Goal: Communication & Community: Answer question/provide support

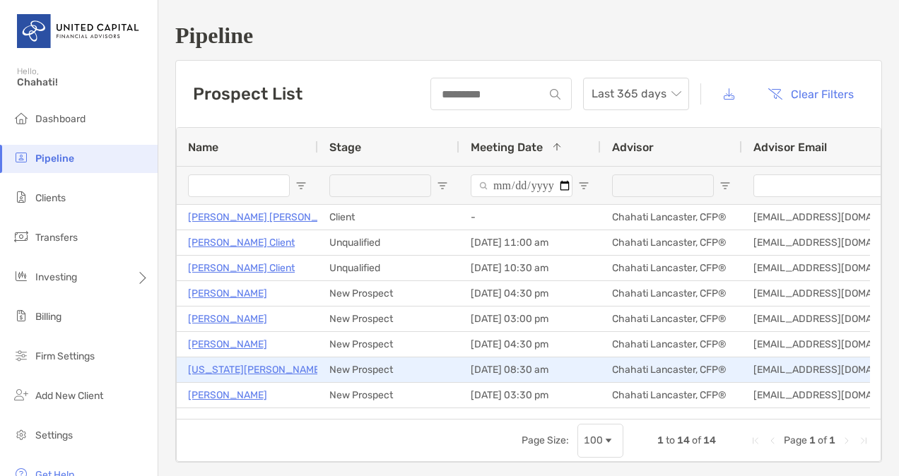
click at [220, 365] on p "[US_STATE][PERSON_NAME]" at bounding box center [255, 370] width 135 height 18
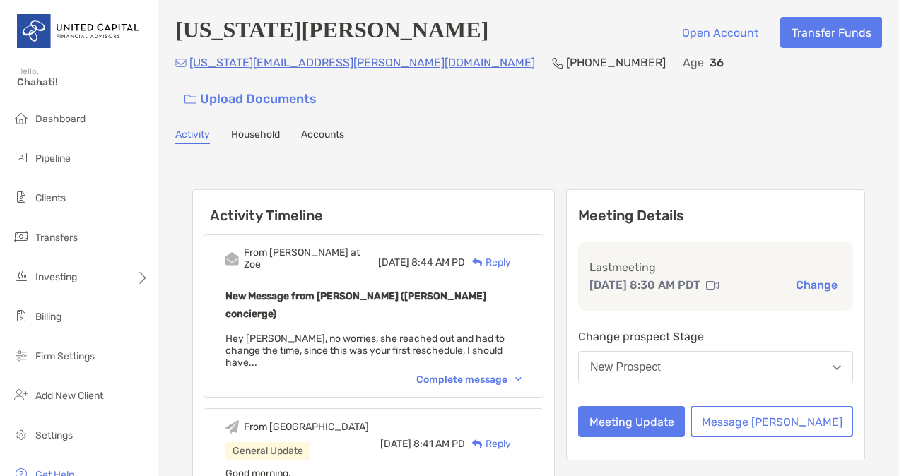
click at [507, 374] on div "Complete message" at bounding box center [468, 380] width 105 height 12
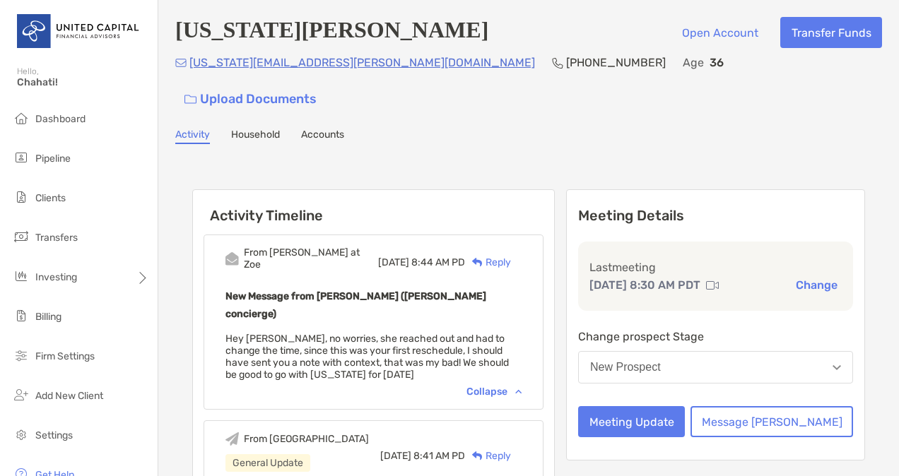
click at [661, 361] on div "New Prospect" at bounding box center [625, 367] width 71 height 13
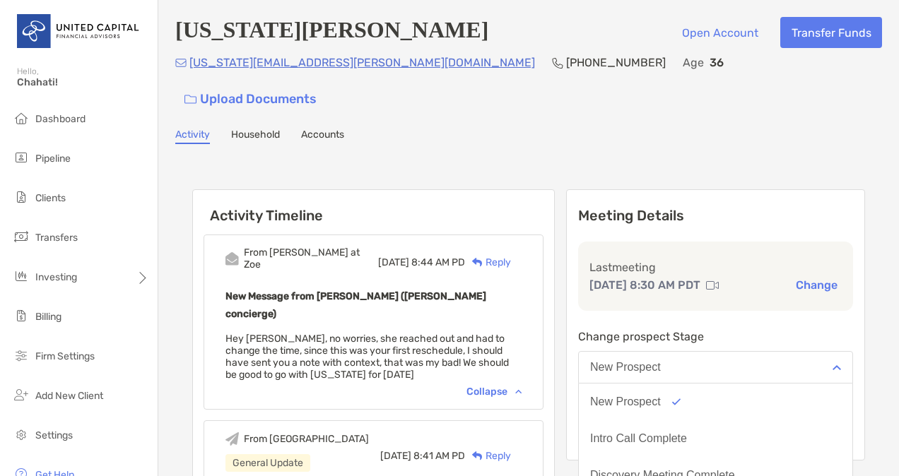
click at [740, 295] on div "Last meeting [DATE] 8:30 AM PDT Change" at bounding box center [715, 276] width 275 height 69
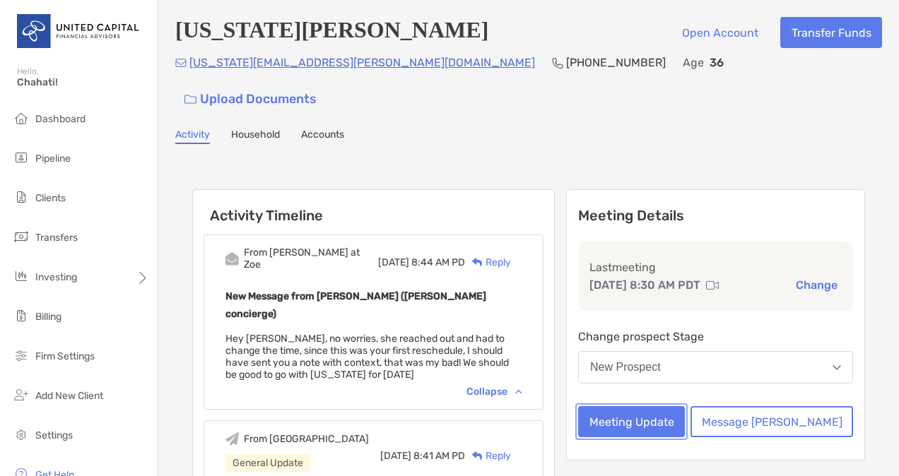
click at [680, 408] on button "Meeting Update" at bounding box center [631, 421] width 107 height 31
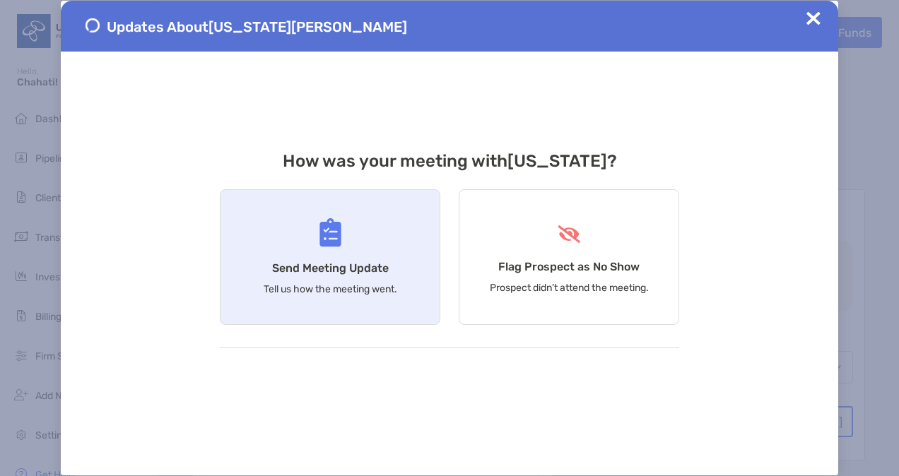
click at [372, 256] on div "Send Meeting Update Tell us how the meeting went." at bounding box center [330, 257] width 220 height 136
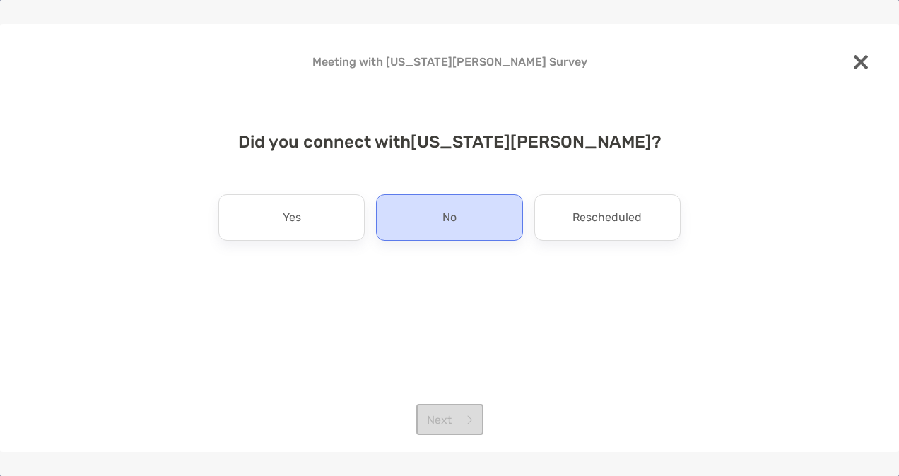
click at [422, 229] on div "No" at bounding box center [449, 217] width 146 height 47
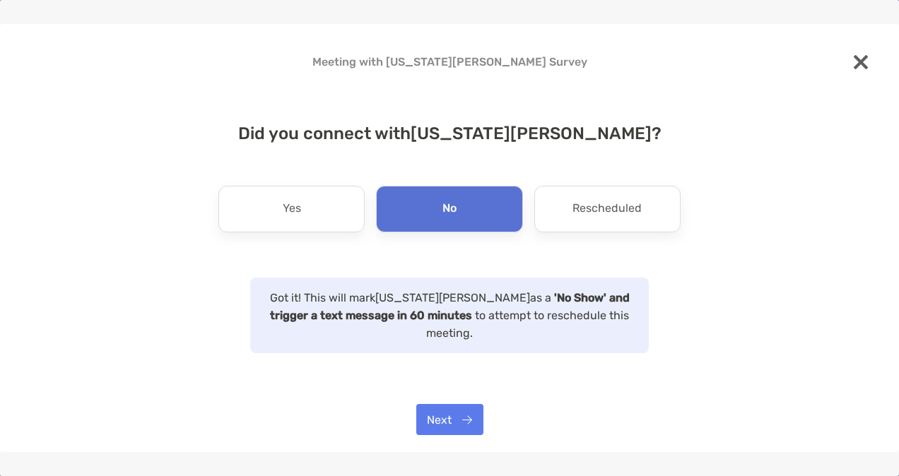
click at [483, 459] on div "Meeting with Georgia Turner Survey Did you connect with Georgia Turner ? Yes No…" at bounding box center [449, 238] width 899 height 476
click at [446, 420] on button "Next" at bounding box center [449, 419] width 67 height 31
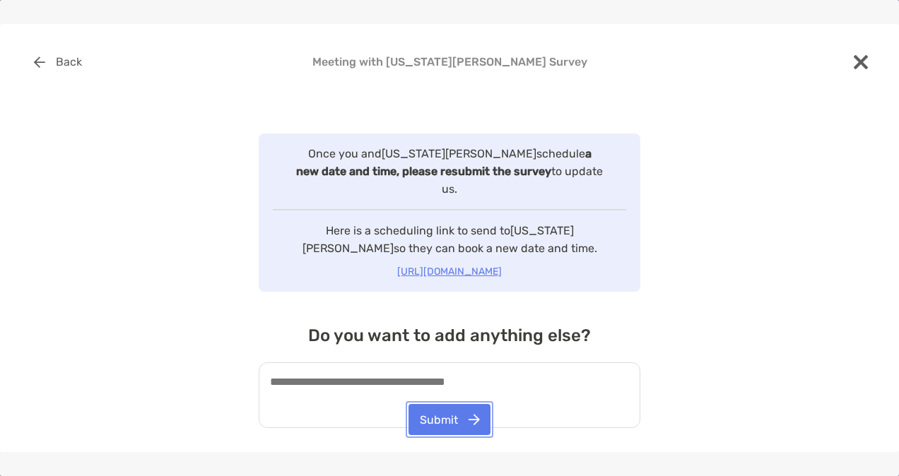
click at [446, 420] on button "Submit" at bounding box center [449, 419] width 82 height 31
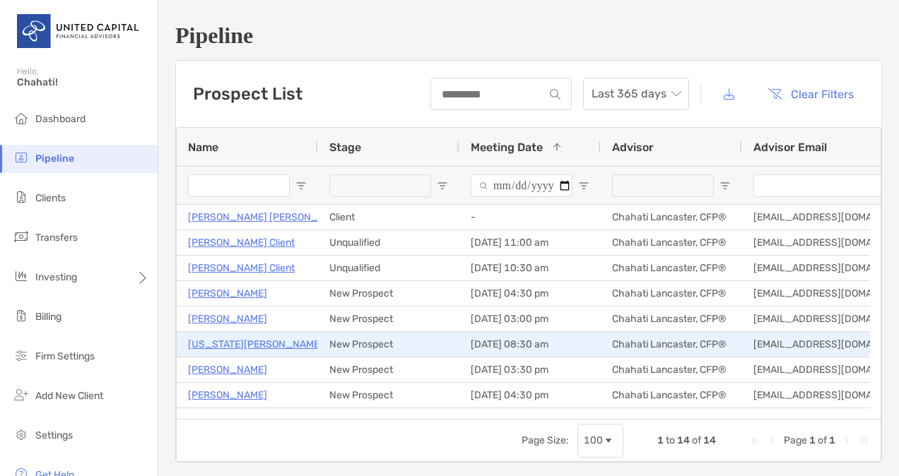
click at [237, 341] on p "[US_STATE][PERSON_NAME]" at bounding box center [255, 345] width 135 height 18
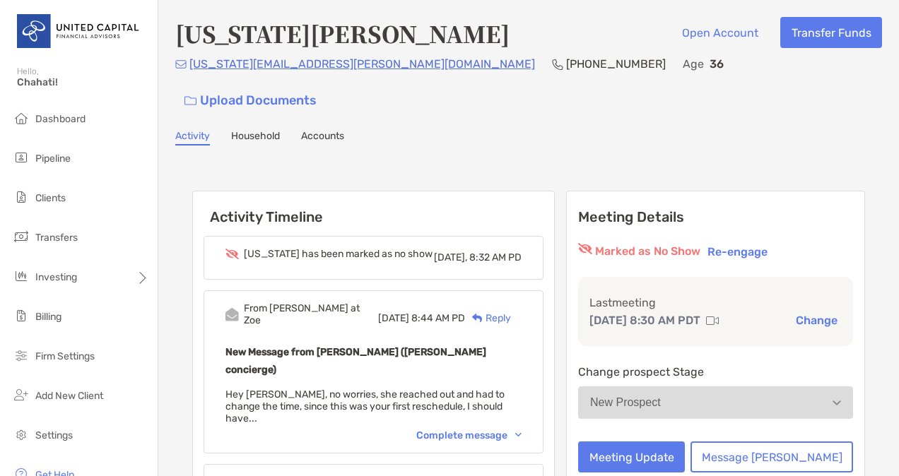
click at [511, 311] on div "Reply" at bounding box center [488, 318] width 46 height 15
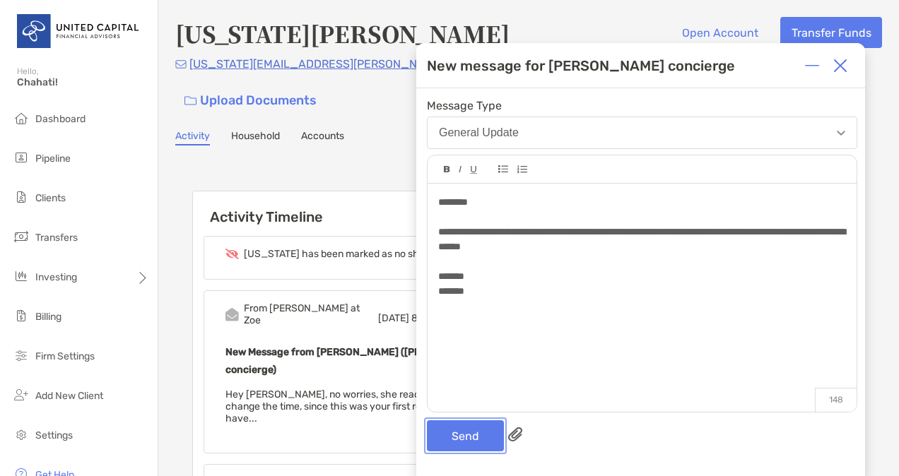
click at [471, 425] on button "Send" at bounding box center [465, 435] width 77 height 31
